Goal: Obtain resource: Download file/media

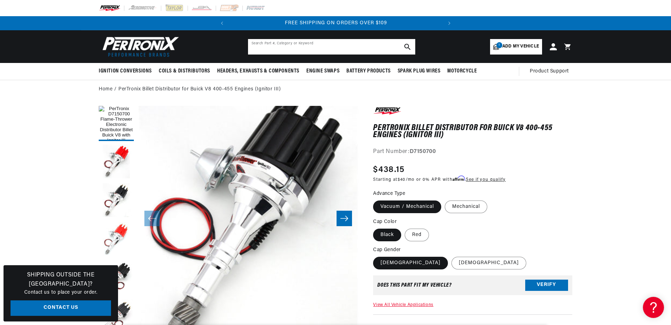
click at [278, 45] on input "text" at bounding box center [331, 46] width 167 height 15
type input "510"
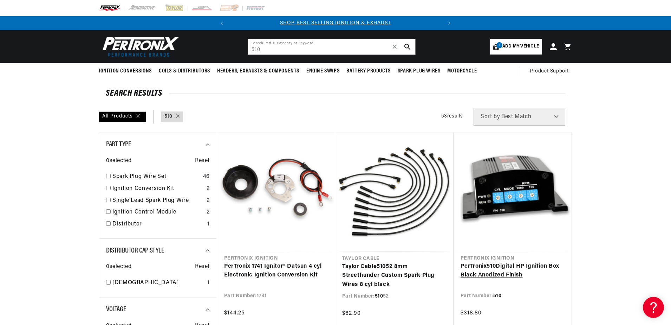
click at [505, 272] on link "PerTronix 510 Digital HP Ignition Box Black Anodized Finish" at bounding box center [513, 271] width 104 height 18
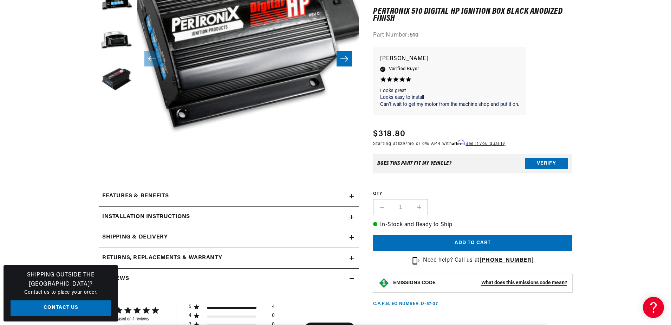
scroll to position [211, 0]
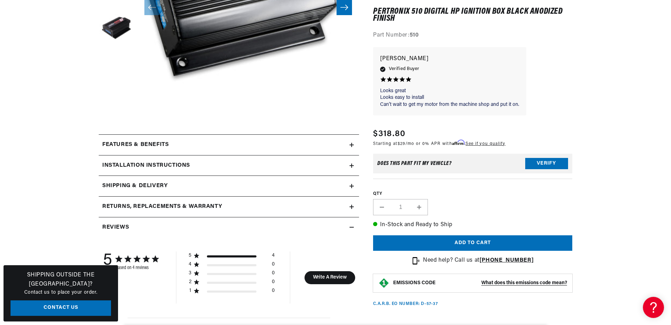
click at [131, 163] on h2 "Installation instructions" at bounding box center [146, 165] width 88 height 9
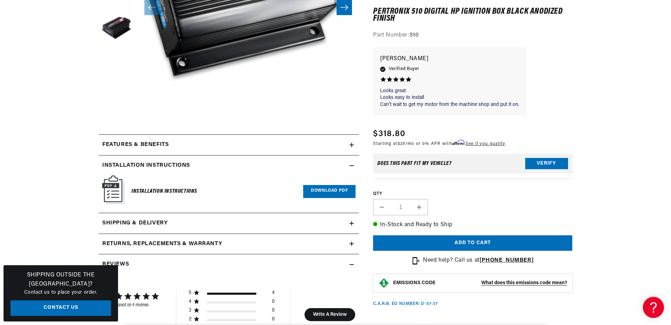
click at [318, 191] on link "Download PDF" at bounding box center [329, 191] width 52 height 13
